Goal: Task Accomplishment & Management: Use online tool/utility

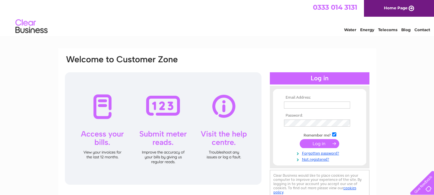
type input "jessie@scottnetherhall.co.uk"
click at [322, 141] on input "submit" at bounding box center [318, 143] width 39 height 9
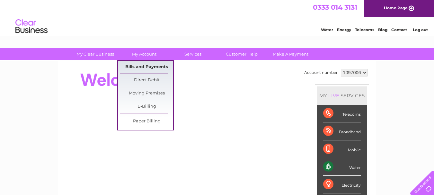
click at [148, 66] on link "Bills and Payments" at bounding box center [146, 67] width 53 height 13
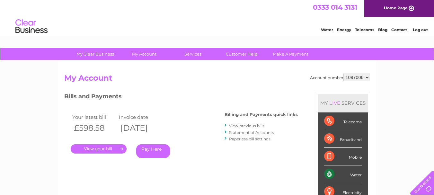
click at [267, 132] on link "Statement of Accounts" at bounding box center [251, 132] width 45 height 5
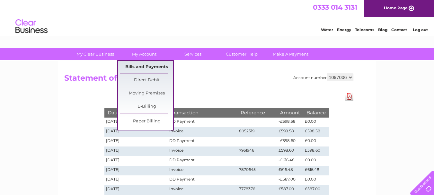
click at [142, 65] on link "Bills and Payments" at bounding box center [146, 67] width 53 height 13
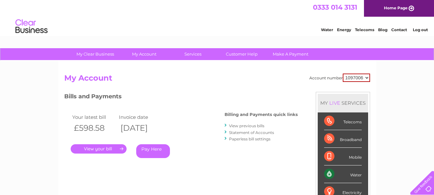
click at [98, 147] on link "." at bounding box center [99, 148] width 56 height 9
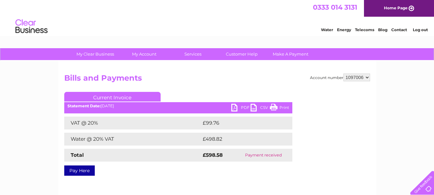
click at [237, 107] on link "PDF" at bounding box center [240, 108] width 19 height 9
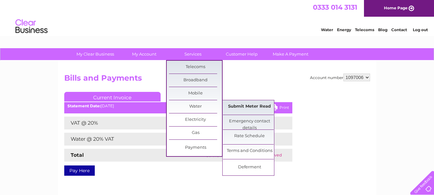
click at [255, 107] on link "Submit Meter Read" at bounding box center [249, 106] width 53 height 13
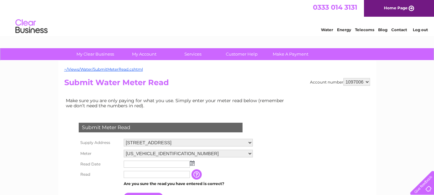
click at [193, 164] on img at bounding box center [192, 162] width 5 height 5
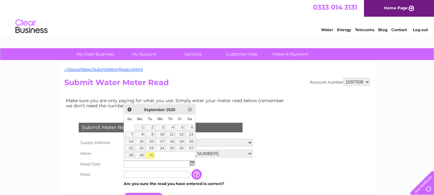
click at [150, 153] on link "30" at bounding box center [149, 155] width 9 height 6
type input "2025/09/30"
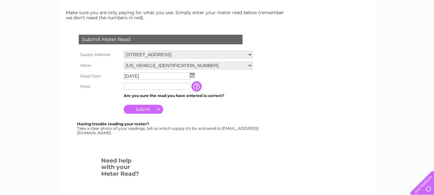
scroll to position [96, 0]
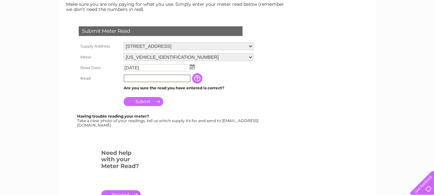
click at [135, 78] on input "text" at bounding box center [157, 78] width 67 height 8
type input "30250"
click at [198, 79] on input "button" at bounding box center [198, 78] width 12 height 10
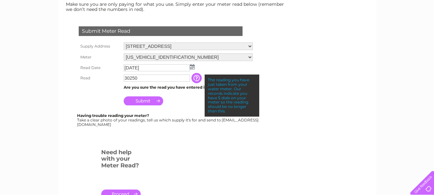
click at [188, 106] on td "Submit" at bounding box center [188, 98] width 132 height 15
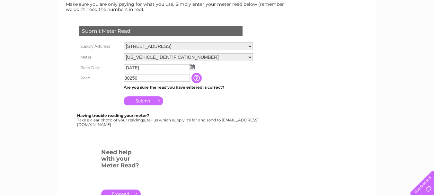
click at [146, 99] on input "Submit" at bounding box center [143, 100] width 39 height 9
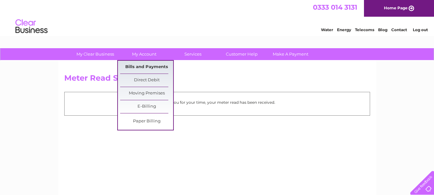
click at [158, 66] on link "Bills and Payments" at bounding box center [146, 67] width 53 height 13
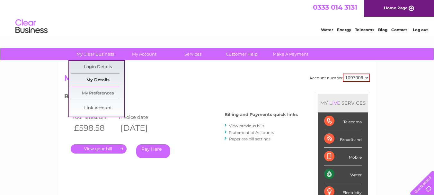
click at [101, 79] on link "My Details" at bounding box center [97, 80] width 53 height 13
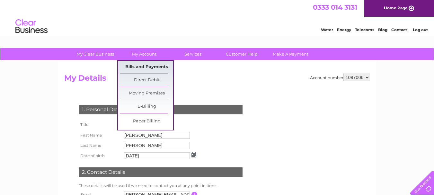
click at [156, 64] on link "Bills and Payments" at bounding box center [146, 67] width 53 height 13
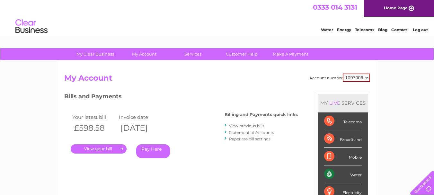
click at [102, 148] on link "." at bounding box center [99, 148] width 56 height 9
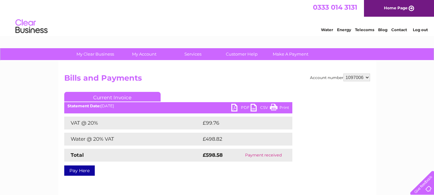
click at [233, 107] on link "PDF" at bounding box center [240, 108] width 19 height 9
click at [235, 108] on link "PDF" at bounding box center [240, 108] width 19 height 9
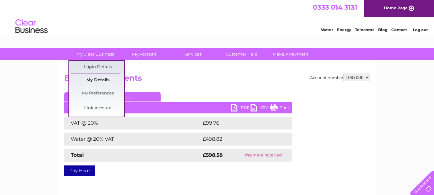
click at [100, 78] on link "My Details" at bounding box center [97, 80] width 53 height 13
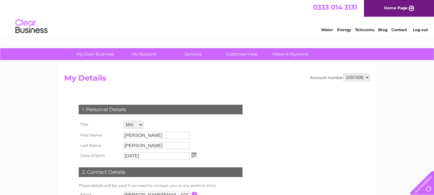
click at [419, 30] on link "Log out" at bounding box center [419, 29] width 15 height 5
